Goal: Task Accomplishment & Management: Manage account settings

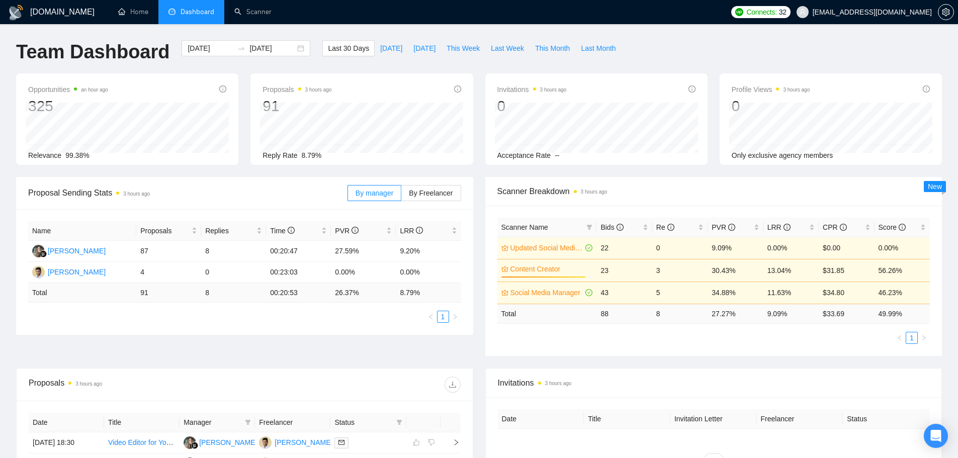
scroll to position [113, 0]
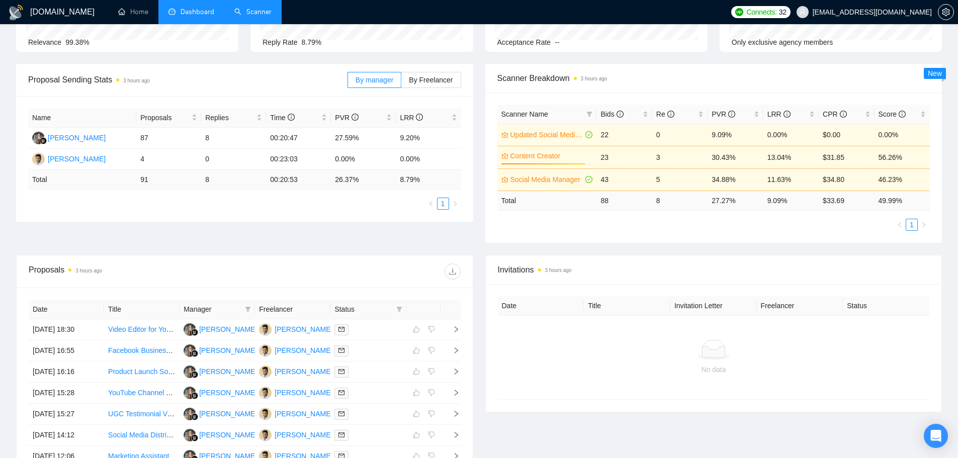
click at [262, 13] on link "Scanner" at bounding box center [252, 12] width 37 height 9
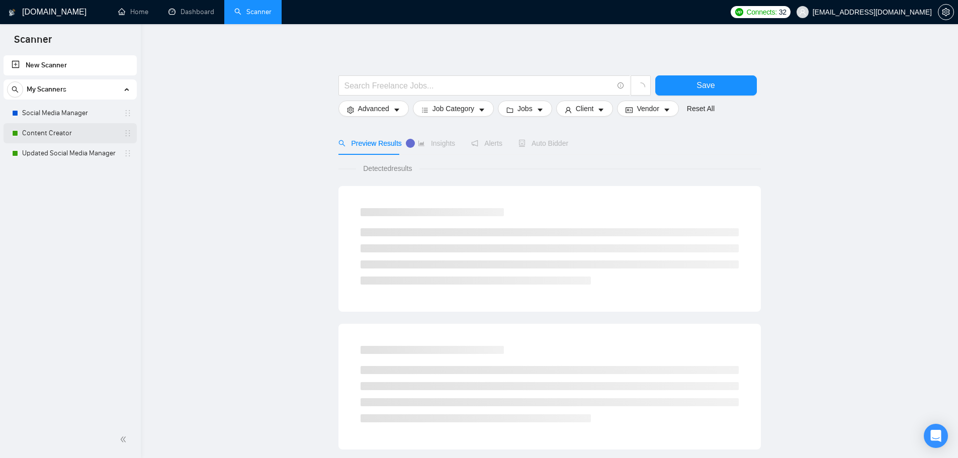
click at [52, 133] on link "Content Creator" at bounding box center [70, 133] width 96 height 20
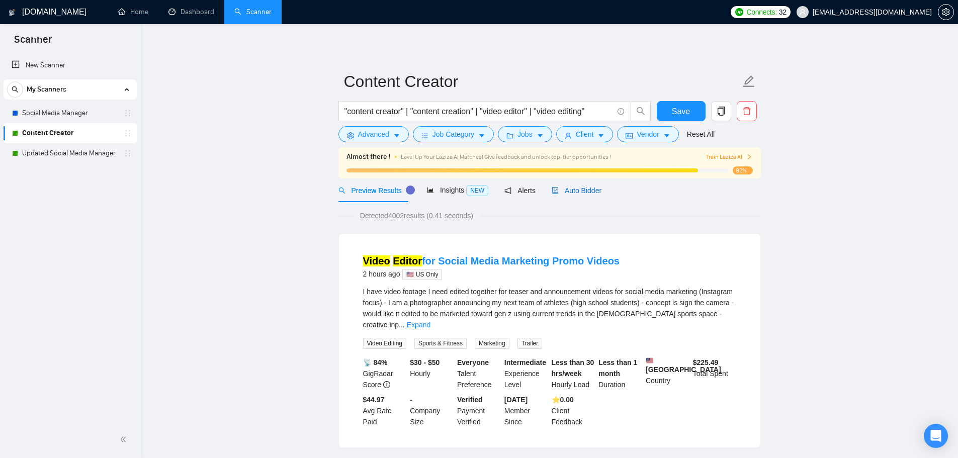
click at [582, 194] on span "Auto Bidder" at bounding box center [577, 191] width 50 height 8
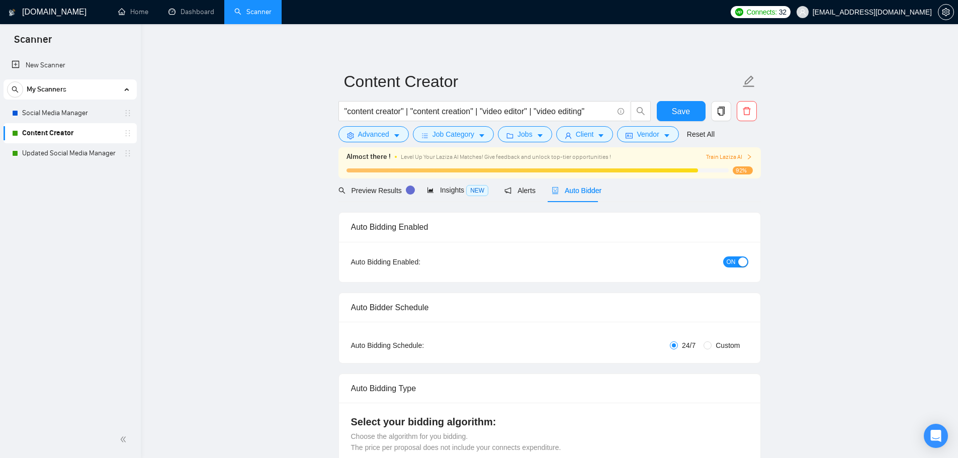
checkbox input "true"
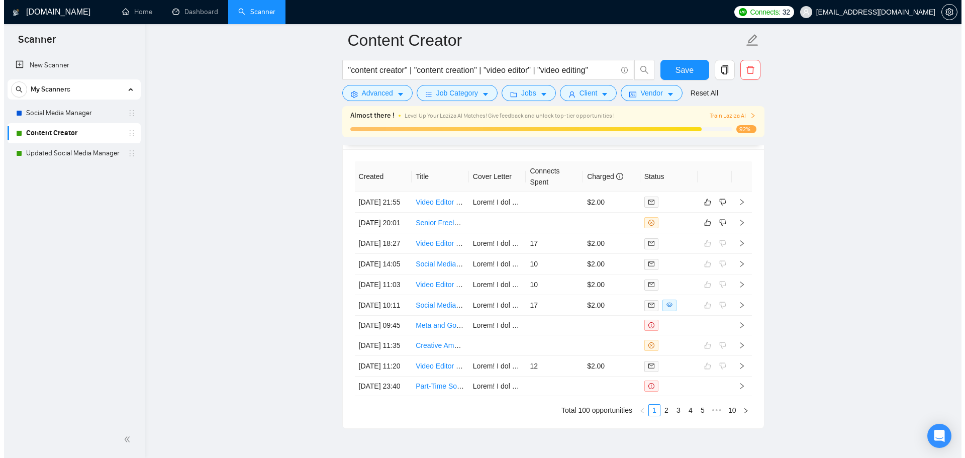
scroll to position [2712, 0]
click at [535, 234] on td at bounding box center [550, 223] width 57 height 21
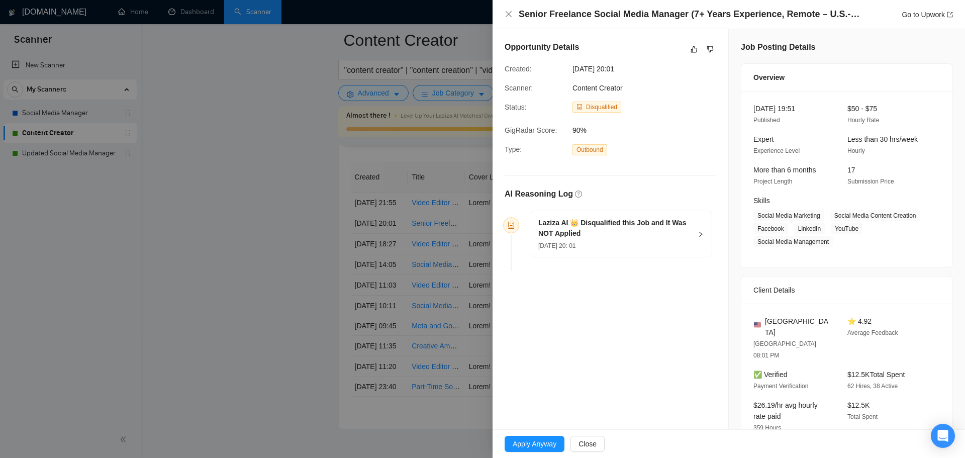
click at [591, 221] on h5 "Laziza AI 👑 Disqualified this Job and It Was NOT Applied" at bounding box center [615, 228] width 153 height 21
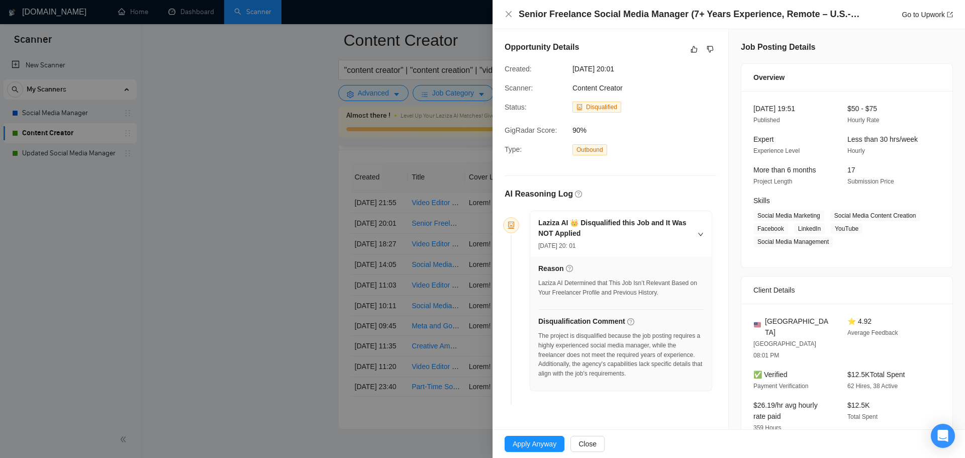
click at [436, 294] on div at bounding box center [482, 229] width 965 height 458
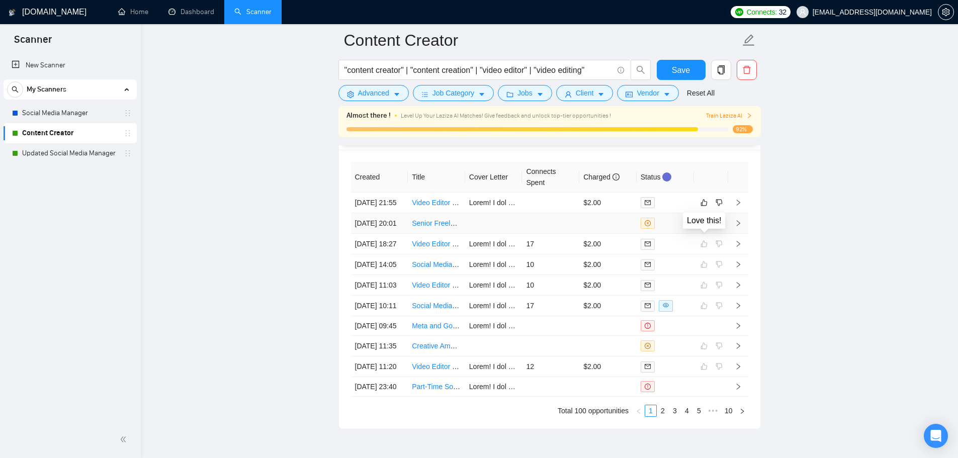
click at [704, 227] on icon "like" at bounding box center [703, 223] width 7 height 8
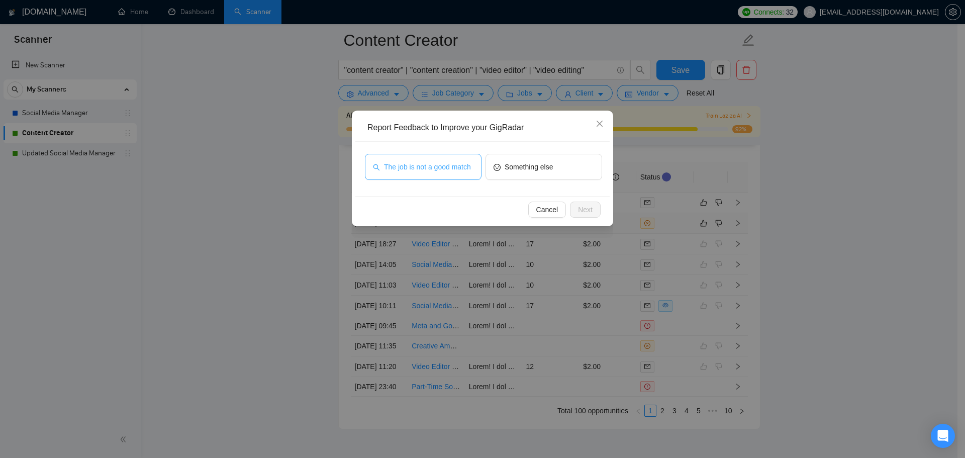
click at [388, 168] on span "The job is not a good match" at bounding box center [427, 166] width 87 height 11
click at [585, 209] on span "Next" at bounding box center [585, 209] width 15 height 11
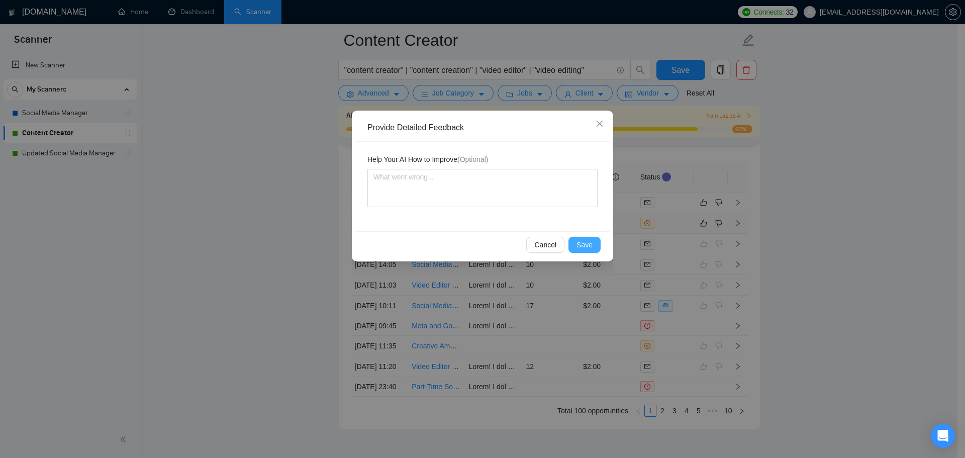
click at [582, 245] on span "Save" at bounding box center [585, 244] width 16 height 11
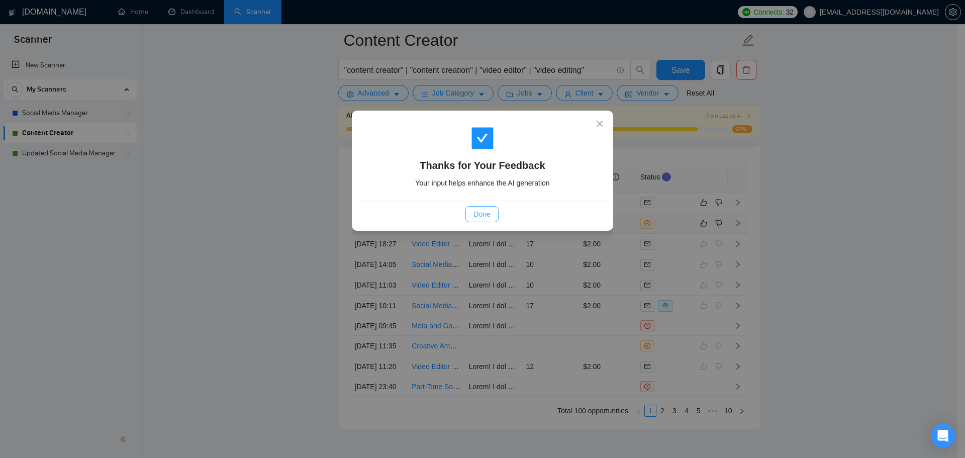
click at [479, 212] on span "Done" at bounding box center [482, 214] width 17 height 11
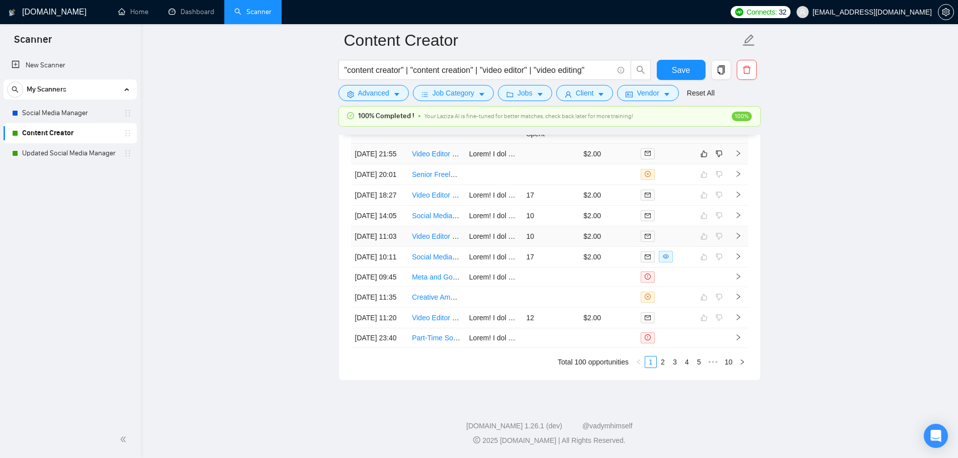
click at [552, 247] on td "17" at bounding box center [550, 257] width 57 height 21
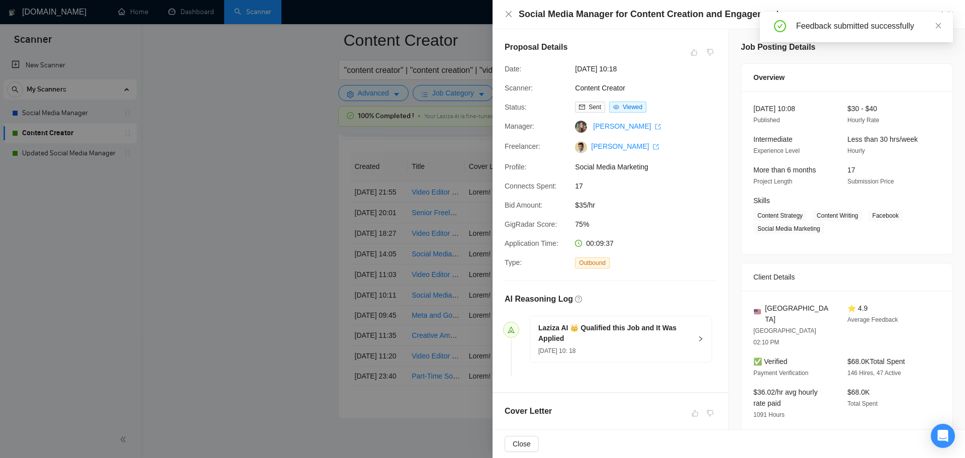
click at [464, 227] on div at bounding box center [482, 229] width 965 height 458
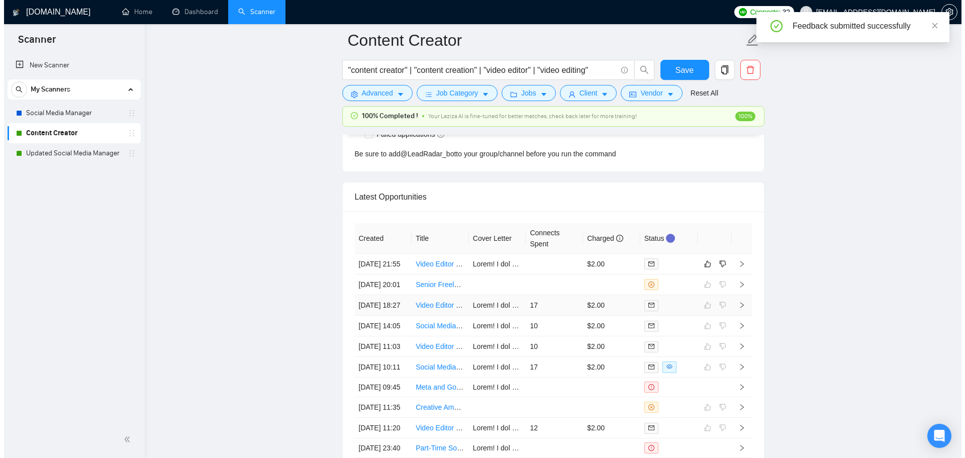
scroll to position [2561, 0]
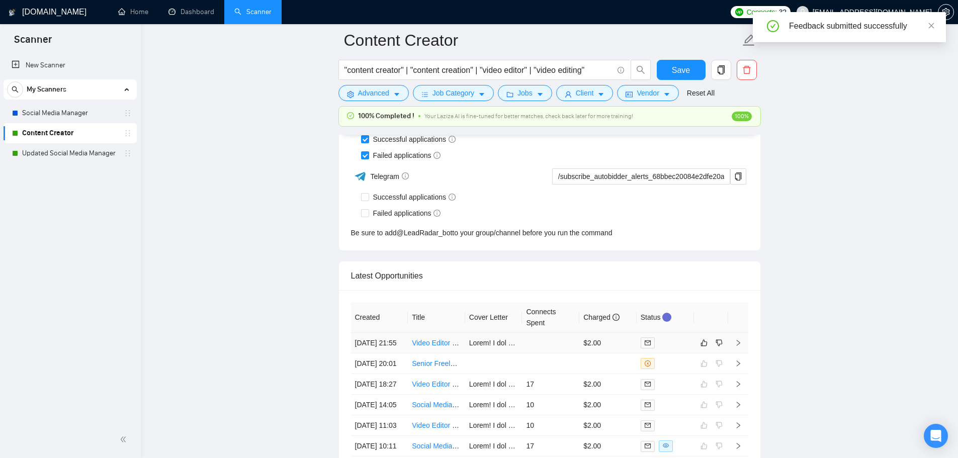
click at [555, 353] on td at bounding box center [550, 343] width 57 height 21
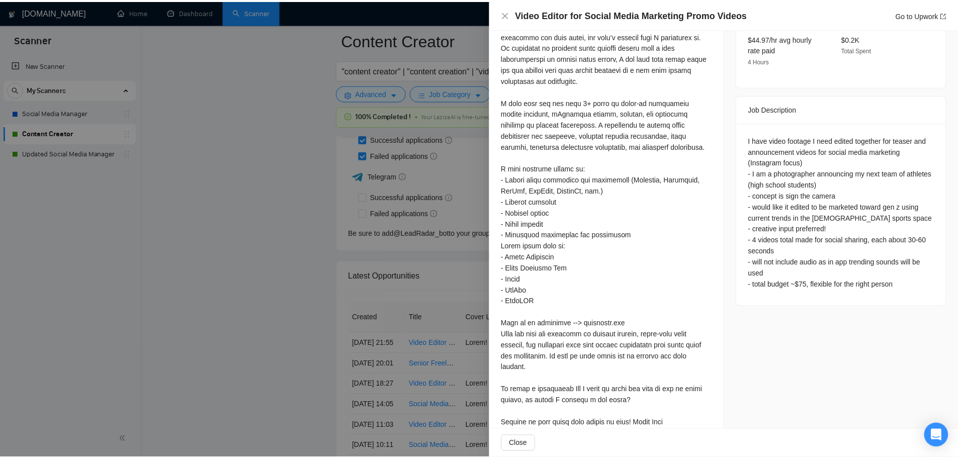
scroll to position [357, 0]
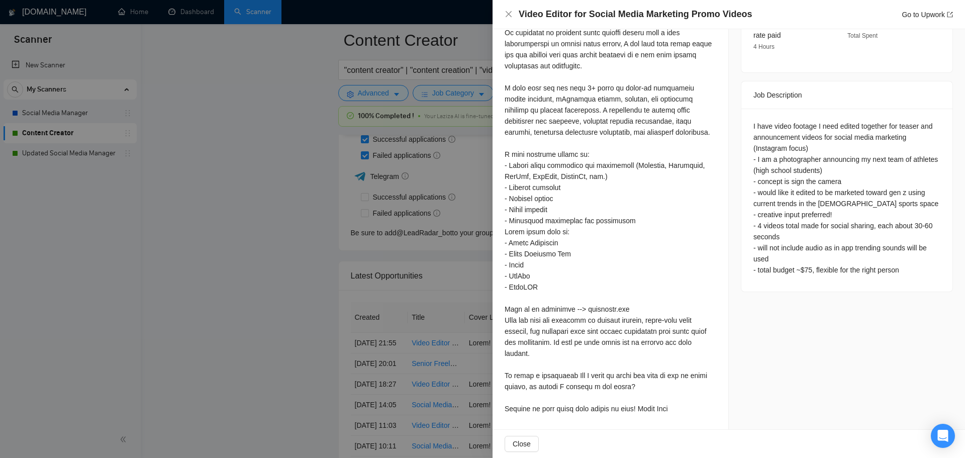
click at [394, 305] on div at bounding box center [482, 229] width 965 height 458
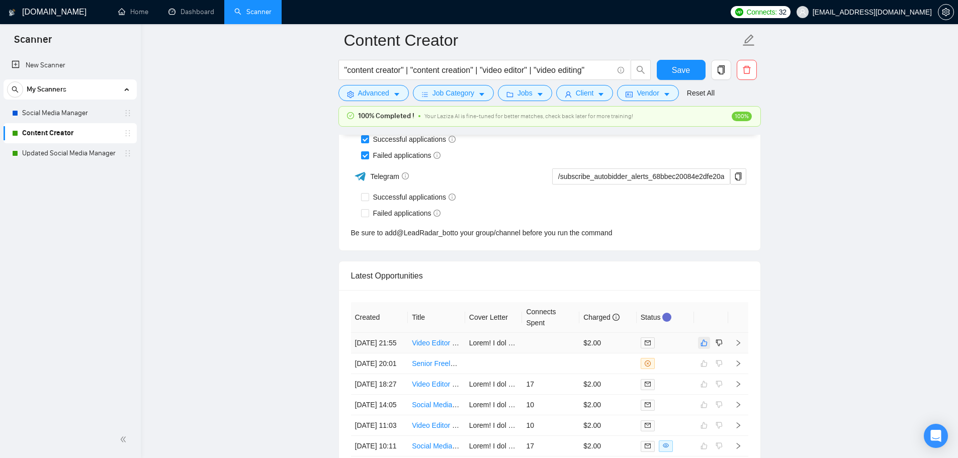
click at [704, 346] on icon "like" at bounding box center [703, 343] width 7 height 7
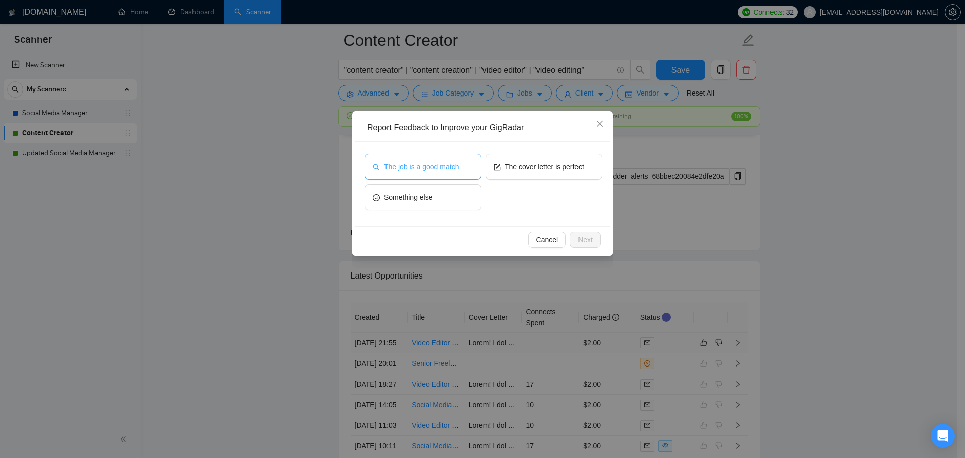
click at [432, 166] on span "The job is a good match" at bounding box center [421, 166] width 75 height 11
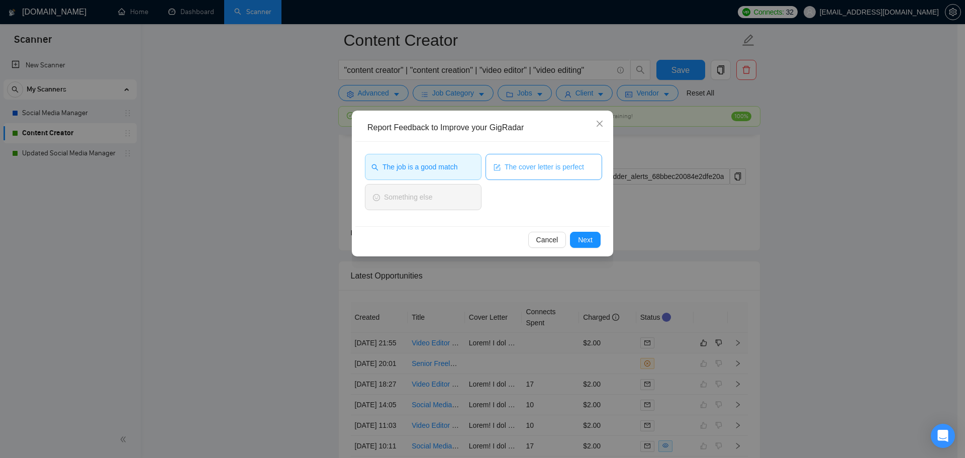
click at [547, 174] on button "The cover letter is perfect" at bounding box center [544, 167] width 117 height 26
click at [591, 245] on button "Next" at bounding box center [585, 240] width 31 height 16
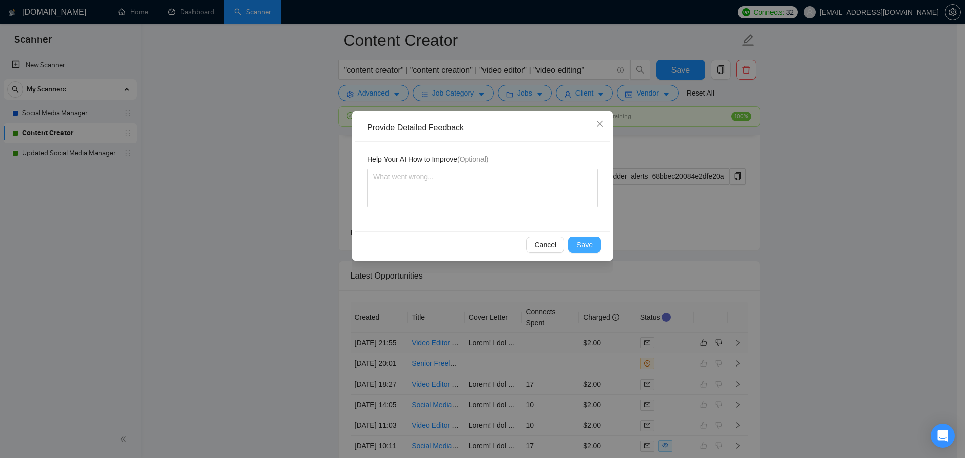
click at [585, 247] on span "Save" at bounding box center [585, 244] width 16 height 11
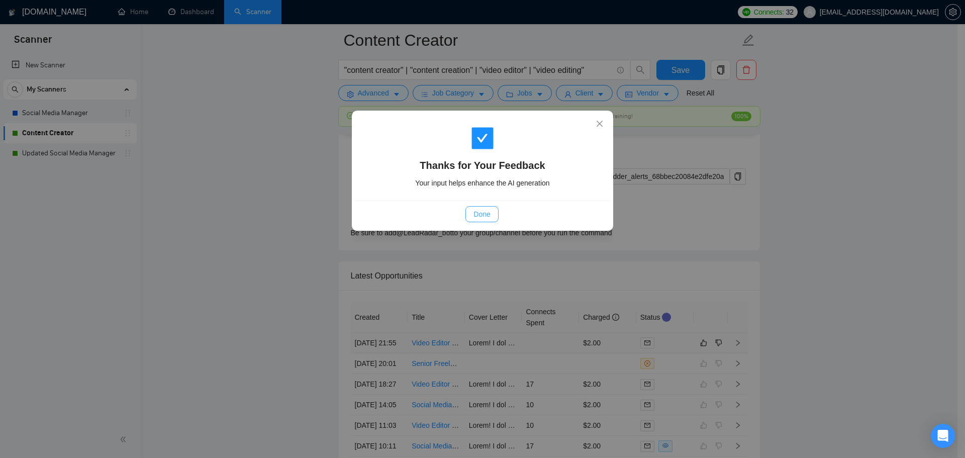
click at [479, 214] on span "Done" at bounding box center [482, 214] width 17 height 11
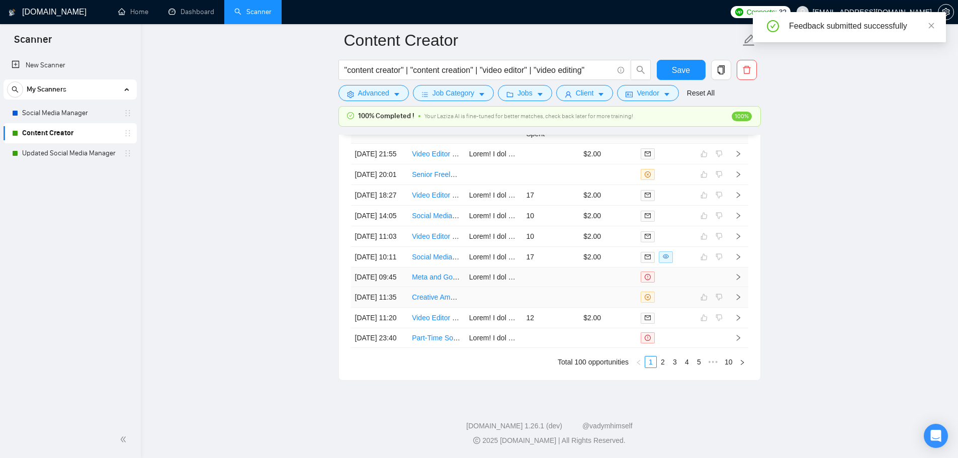
scroll to position [2601, 0]
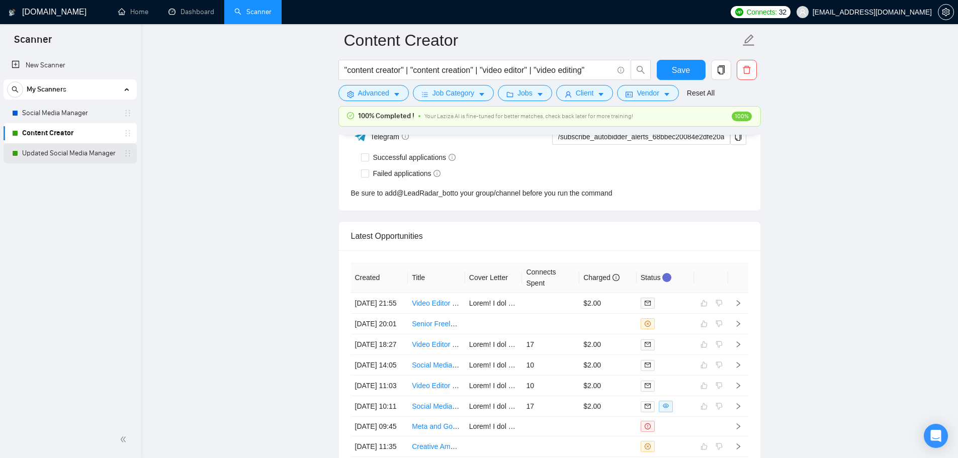
click at [78, 156] on link "Updated Social Media Manager" at bounding box center [70, 153] width 96 height 20
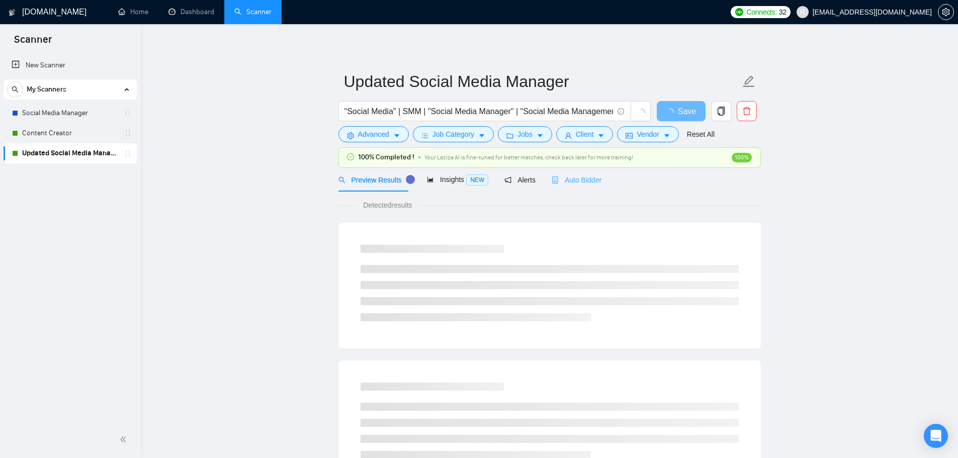
click at [558, 186] on div "Auto Bidder" at bounding box center [577, 180] width 50 height 24
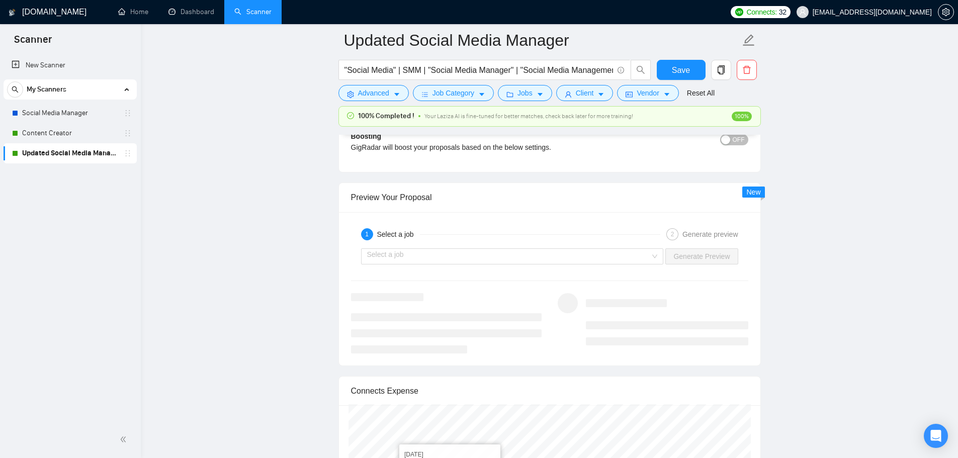
scroll to position [1775, 0]
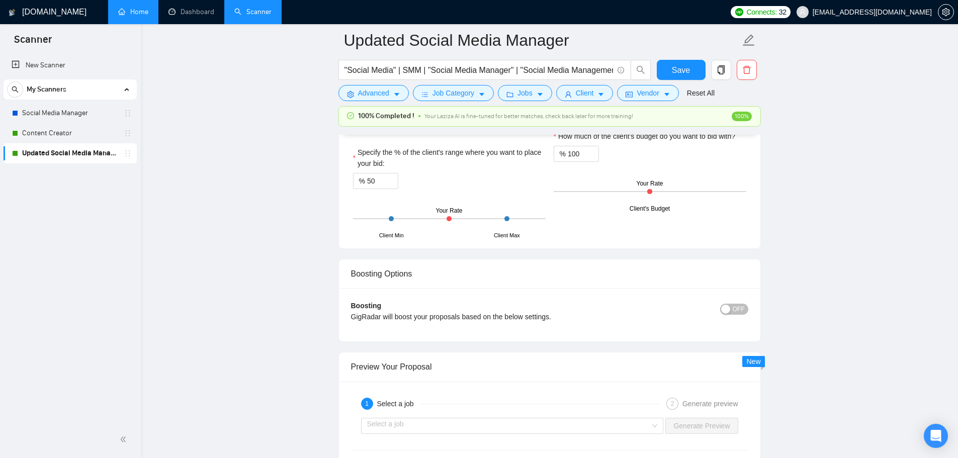
click at [142, 8] on link "Home" at bounding box center [133, 12] width 30 height 9
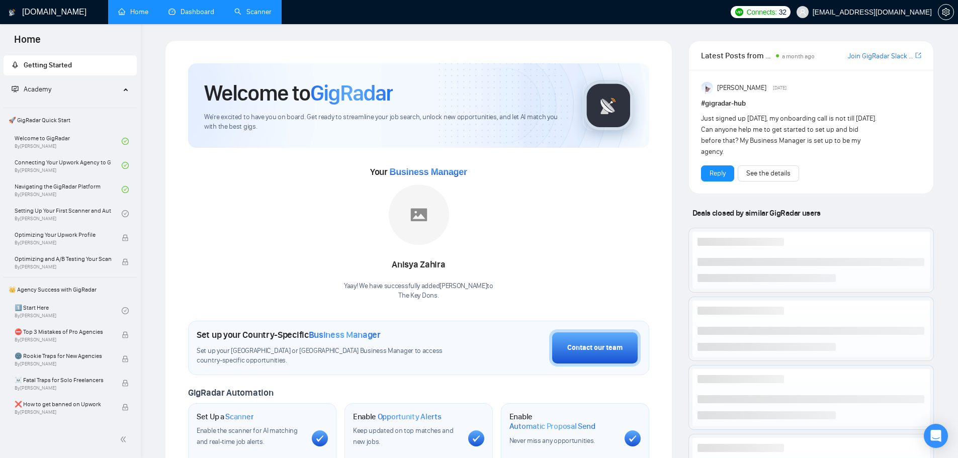
click at [192, 15] on link "Dashboard" at bounding box center [191, 12] width 46 height 9
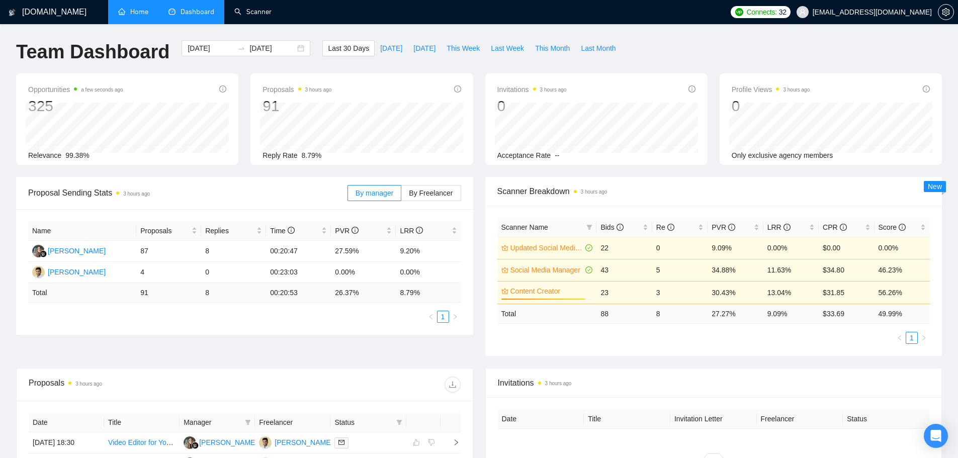
drag, startPoint x: 240, startPoint y: 12, endPoint x: 249, endPoint y: 225, distance: 213.9
click at [240, 12] on link "Scanner" at bounding box center [252, 12] width 37 height 9
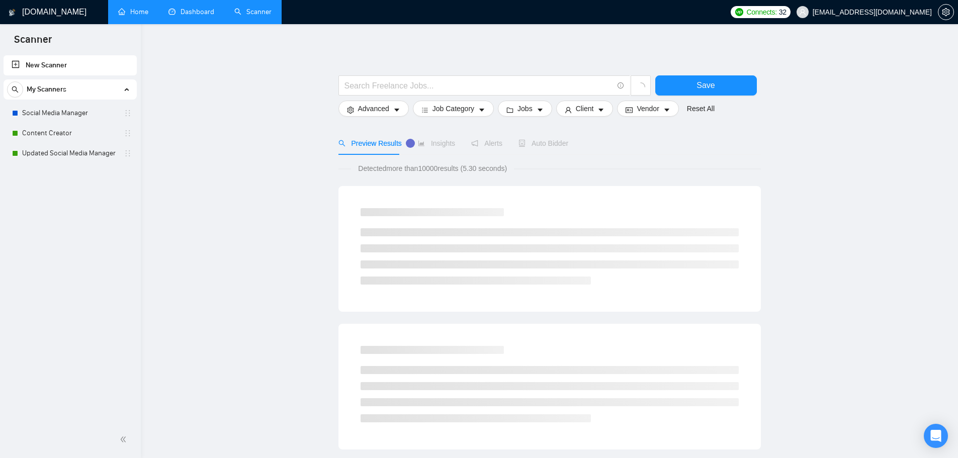
click at [477, 147] on span "Alerts" at bounding box center [486, 143] width 31 height 8
click at [47, 131] on link "Content Creator" at bounding box center [70, 133] width 96 height 20
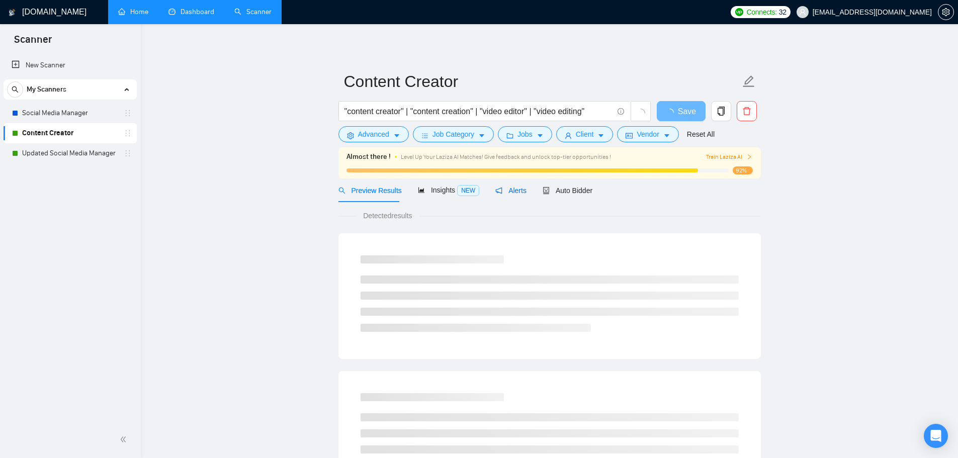
click at [508, 191] on span "Alerts" at bounding box center [510, 191] width 31 height 8
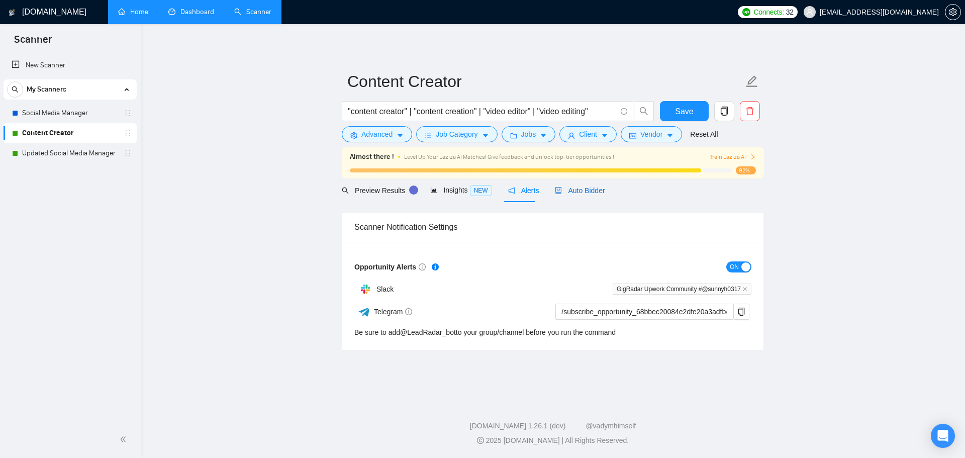
click at [574, 191] on span "Auto Bidder" at bounding box center [580, 191] width 50 height 8
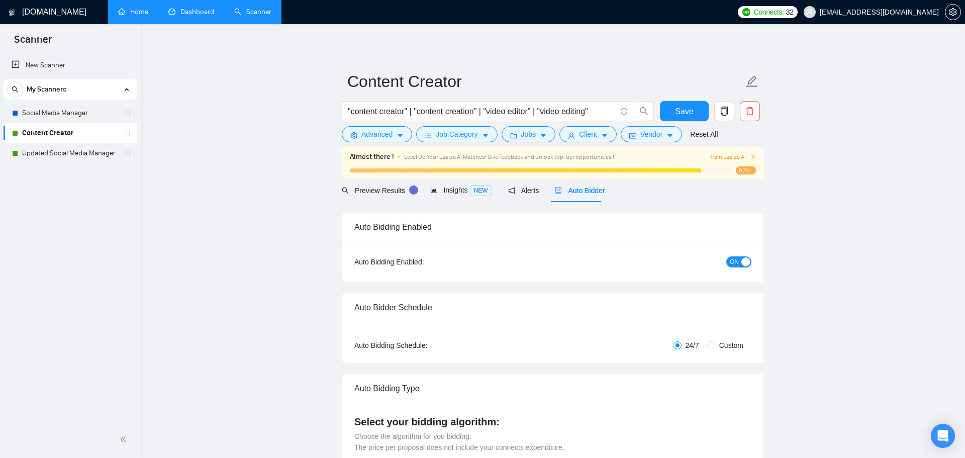
checkbox input "true"
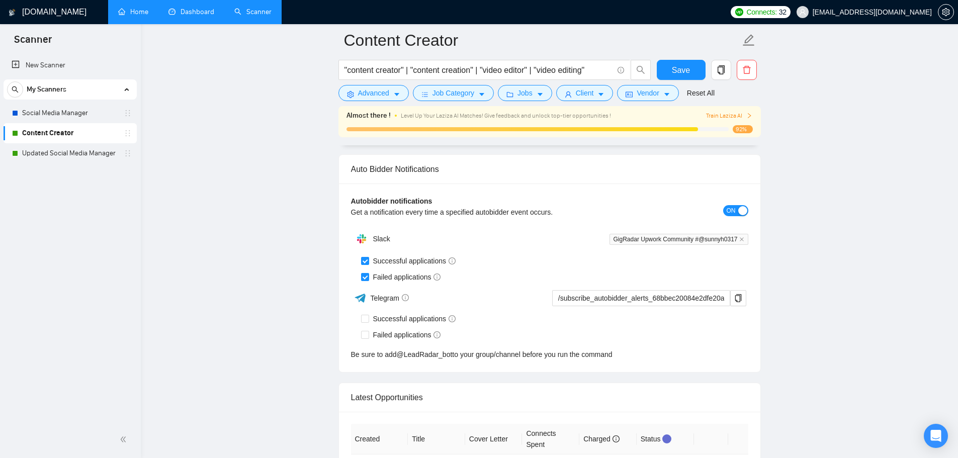
scroll to position [2514, 0]
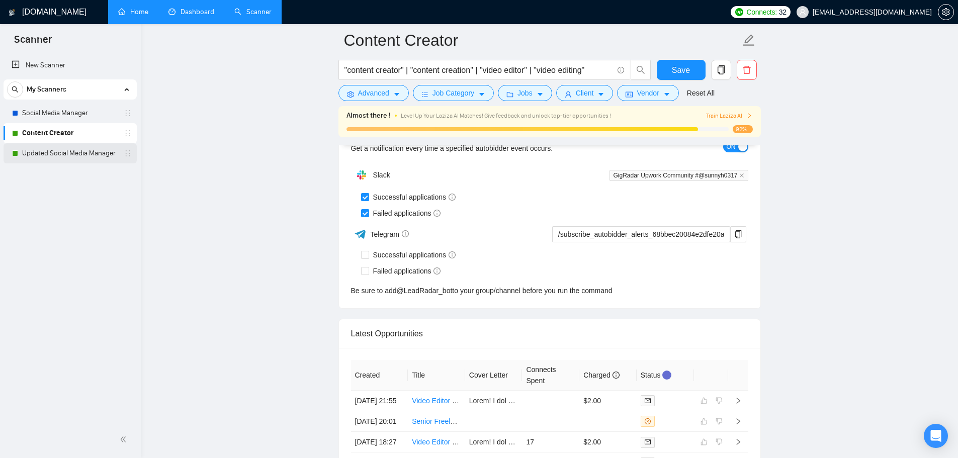
click at [77, 150] on link "Updated Social Media Manager" at bounding box center [70, 153] width 96 height 20
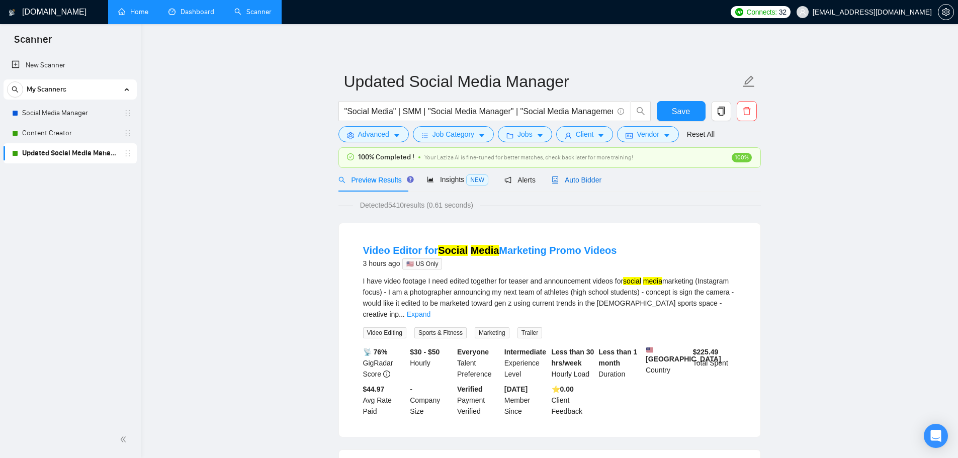
click at [578, 176] on span "Auto Bidder" at bounding box center [577, 180] width 50 height 8
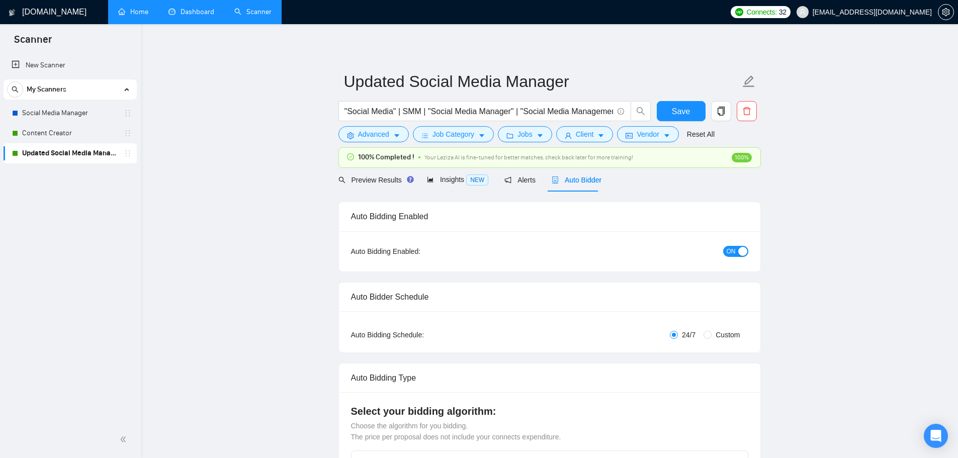
checkbox input "true"
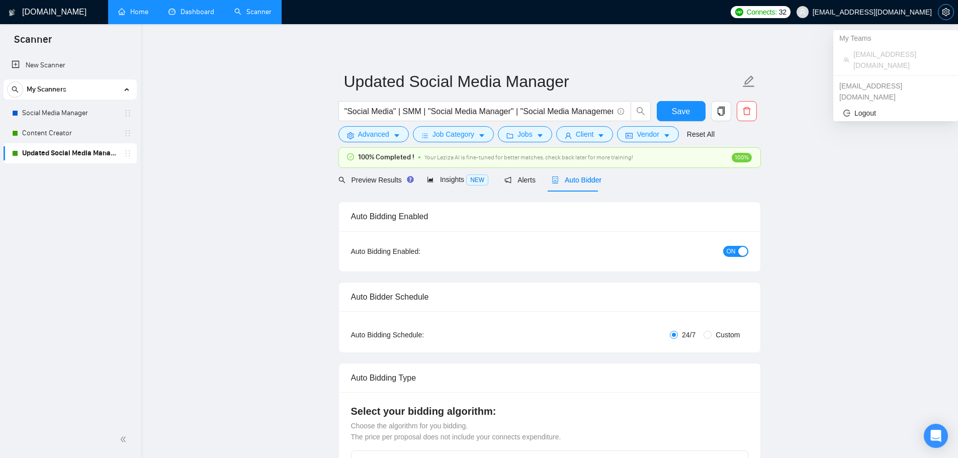
click at [939, 13] on span "setting" at bounding box center [945, 12] width 15 height 8
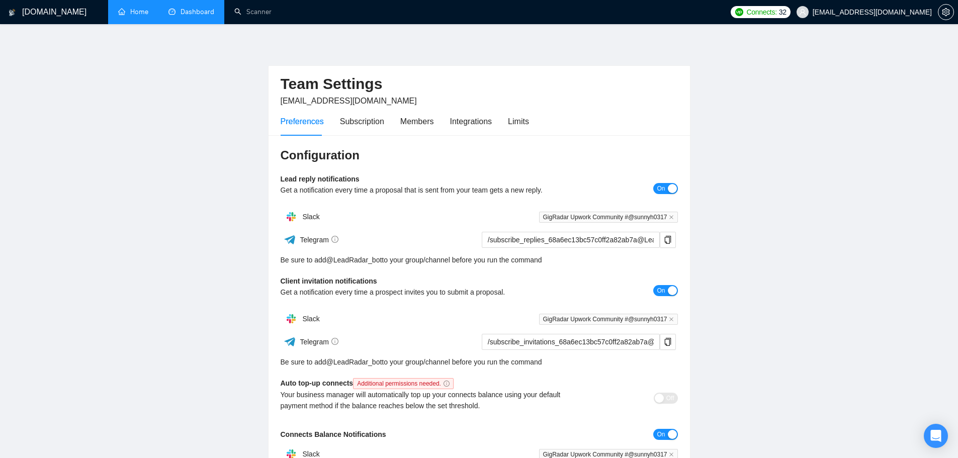
click at [529, 127] on div "Preferences Subscription Members Integrations Limits" at bounding box center [479, 121] width 397 height 29
click at [517, 125] on div "Limits" at bounding box center [518, 121] width 21 height 13
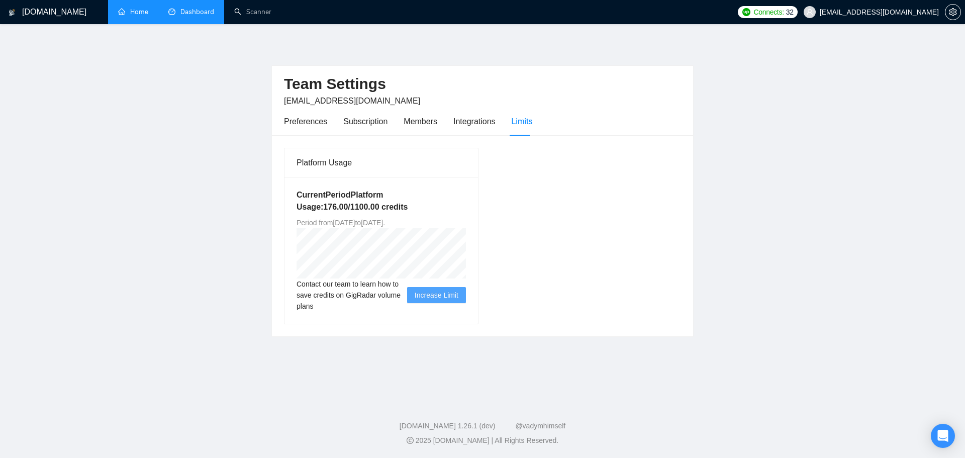
click at [385, 221] on span "Period from [DATE] to [DATE] ." at bounding box center [341, 223] width 88 height 8
click at [423, 109] on div "Members" at bounding box center [421, 121] width 34 height 29
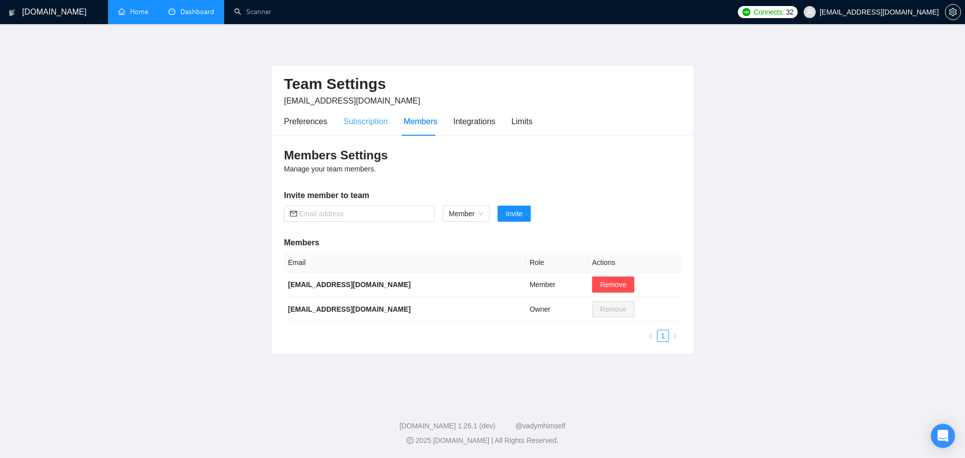
click at [360, 128] on div "Subscription" at bounding box center [365, 121] width 44 height 29
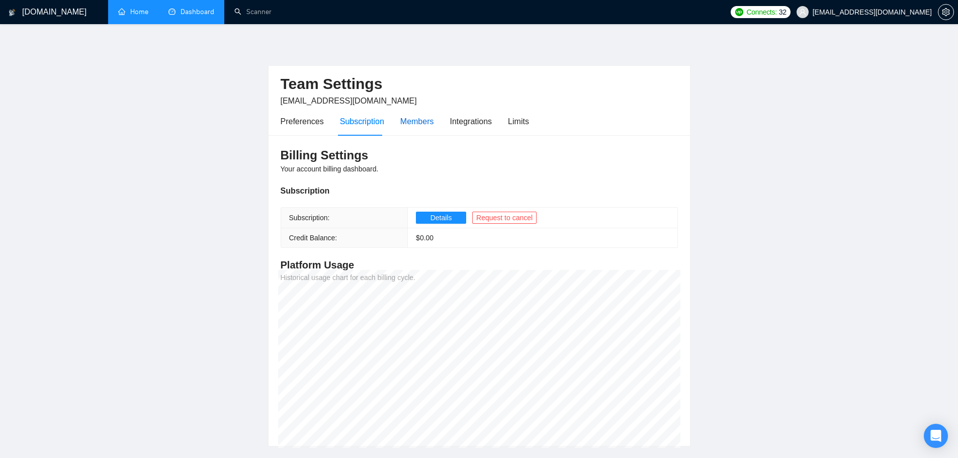
click at [415, 120] on div "Members" at bounding box center [417, 121] width 34 height 13
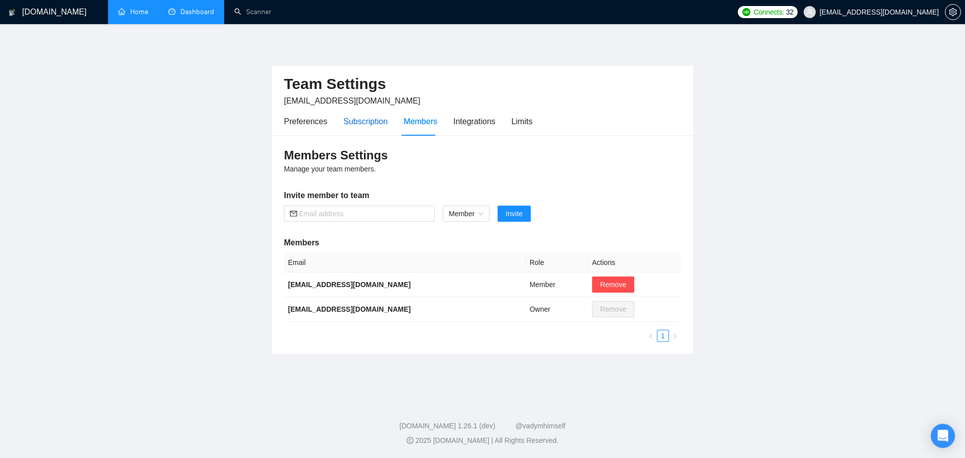
click at [375, 124] on div "Subscription" at bounding box center [365, 121] width 44 height 13
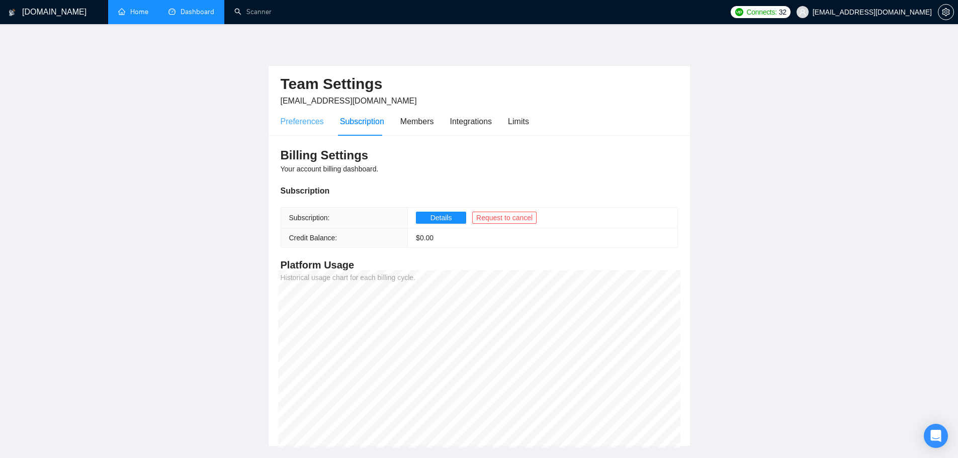
click at [295, 127] on div "Preferences" at bounding box center [302, 121] width 43 height 29
